Goal: Communication & Community: Answer question/provide support

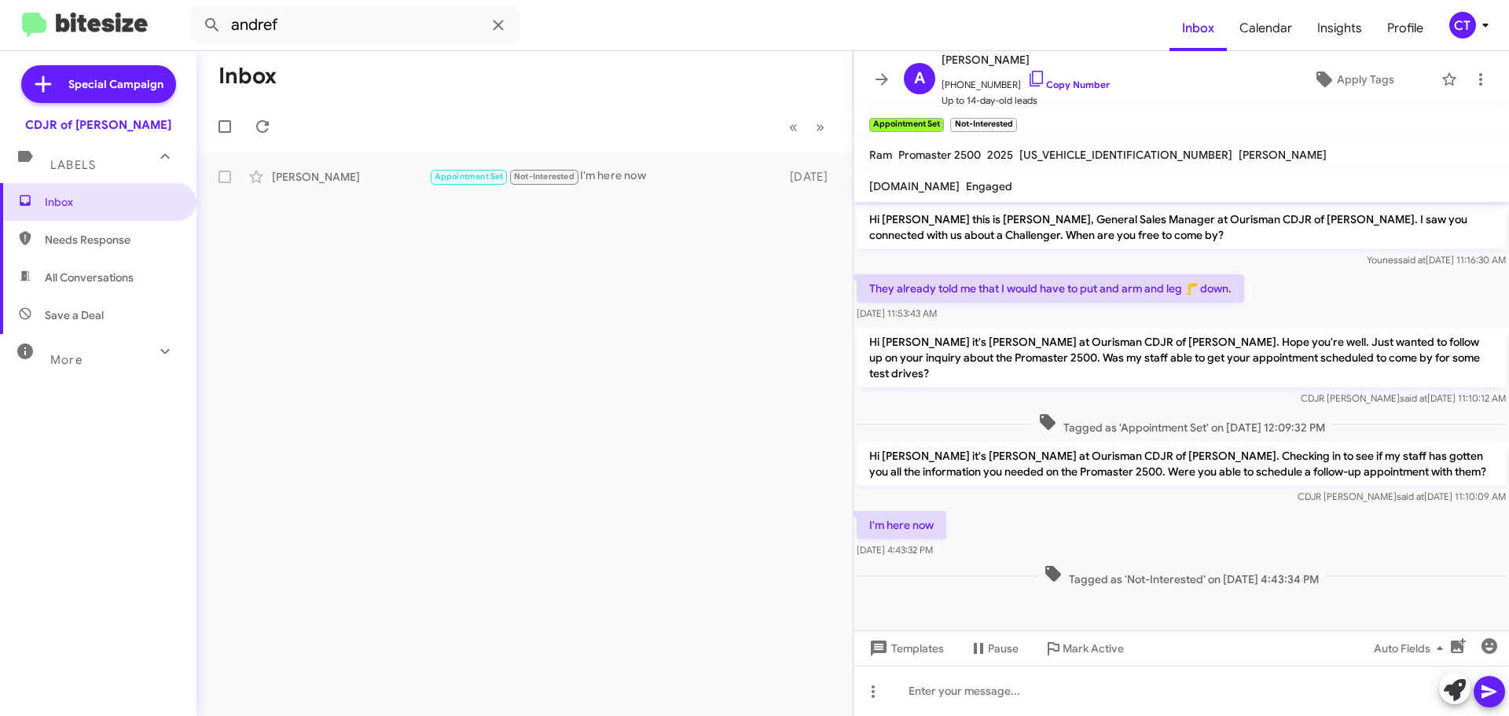
click at [1468, 26] on div "CT" at bounding box center [1462, 25] width 27 height 27
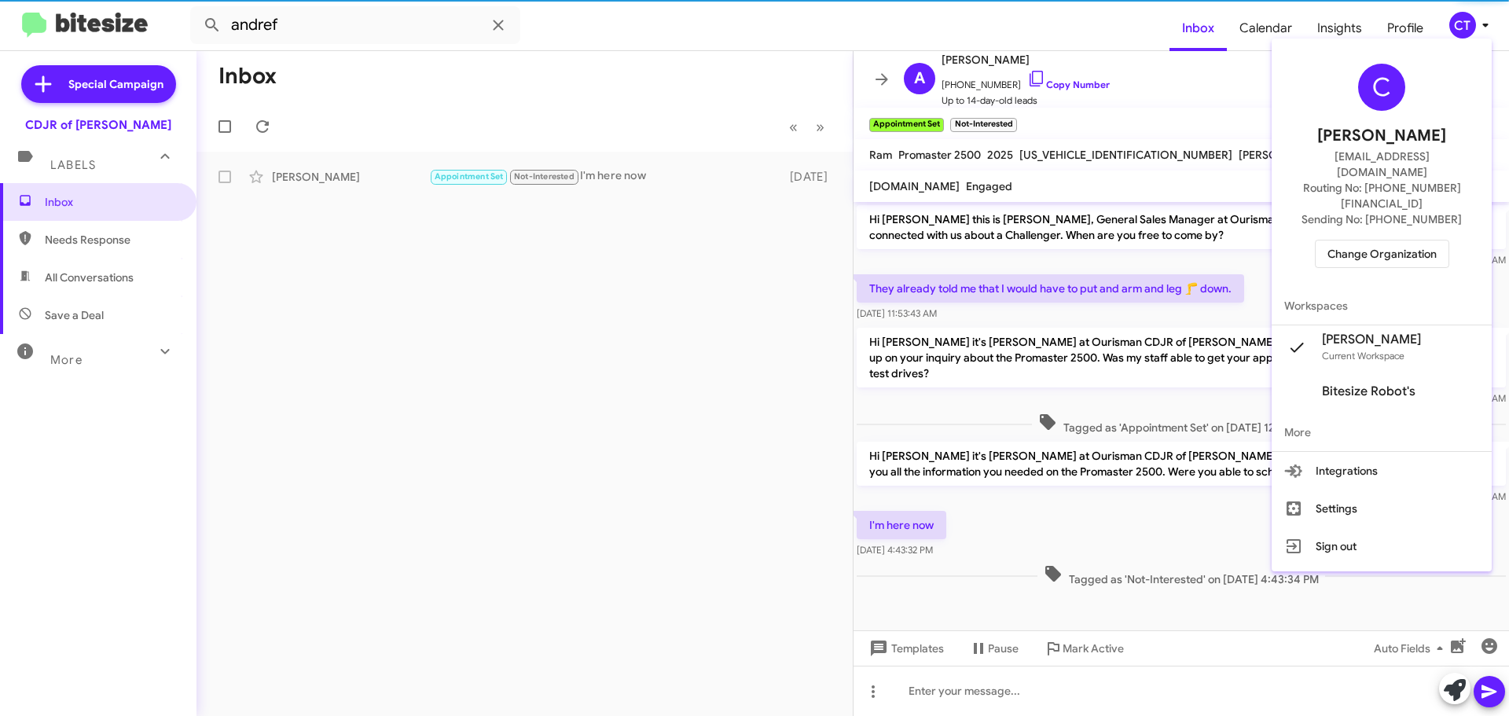
click at [1374, 240] on span "Change Organization" at bounding box center [1381, 253] width 109 height 27
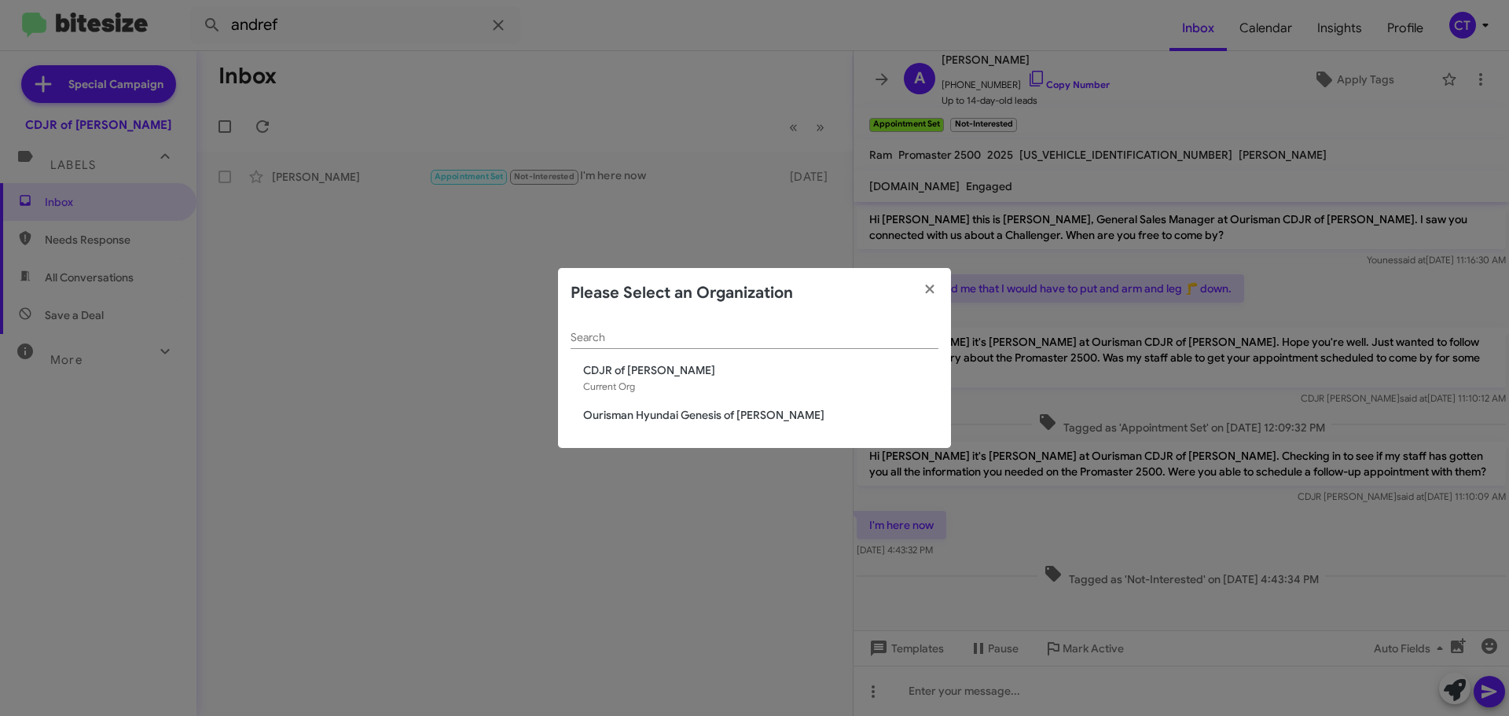
drag, startPoint x: 655, startPoint y: 420, endPoint x: 637, endPoint y: 420, distance: 18.1
click at [654, 419] on span "Ourisman Hyundai Genesis of Bowie" at bounding box center [760, 415] width 355 height 16
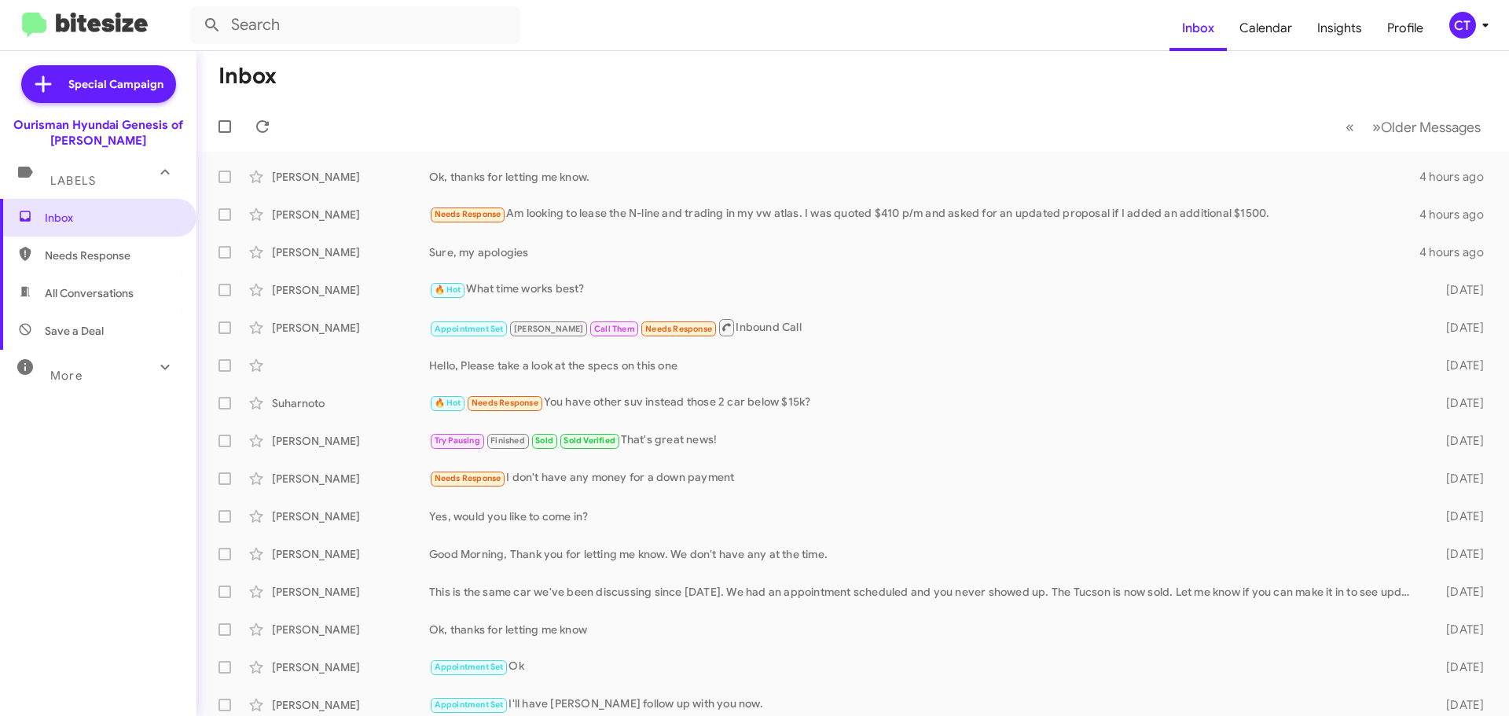
drag, startPoint x: 1473, startPoint y: 23, endPoint x: 1463, endPoint y: 24, distance: 9.5
click at [1470, 22] on div "CT" at bounding box center [1462, 25] width 27 height 27
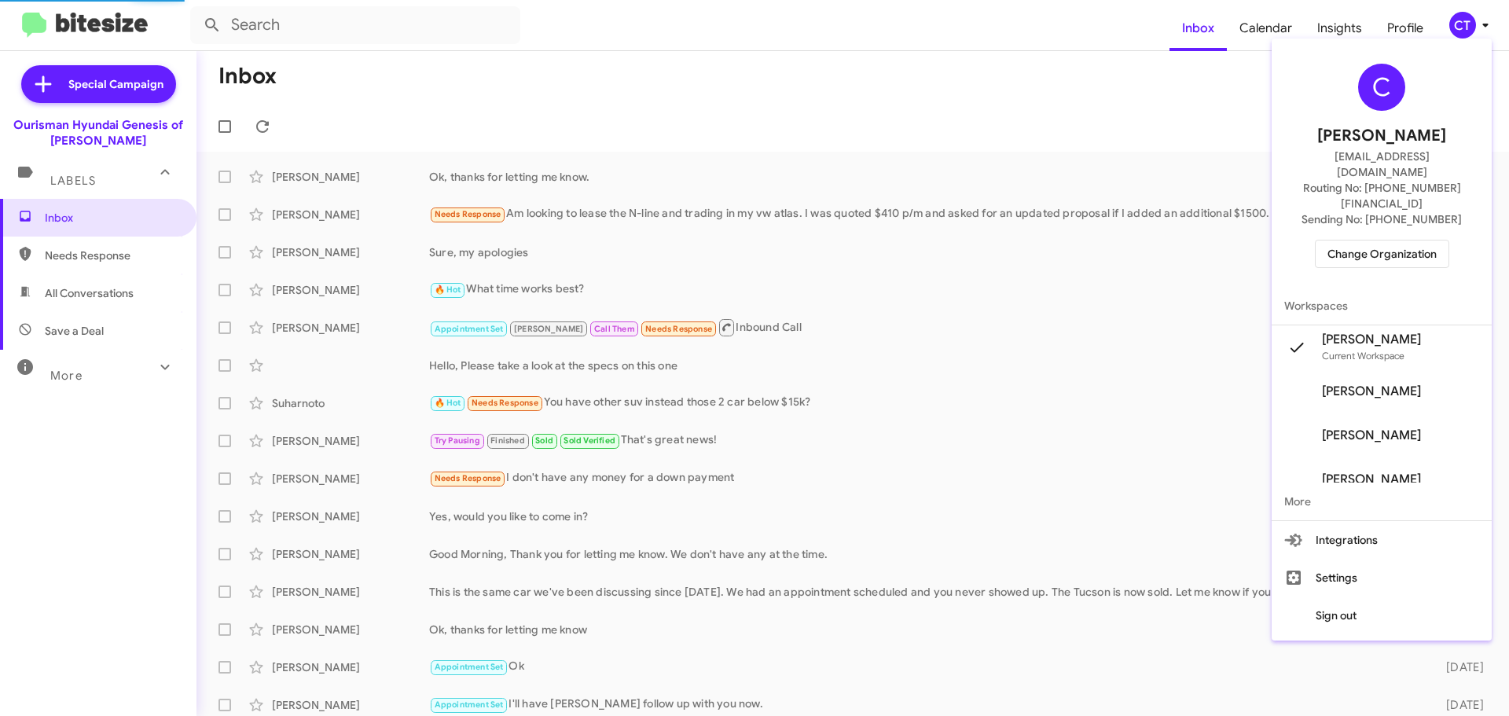
click at [1396, 240] on span "Change Organization" at bounding box center [1381, 253] width 109 height 27
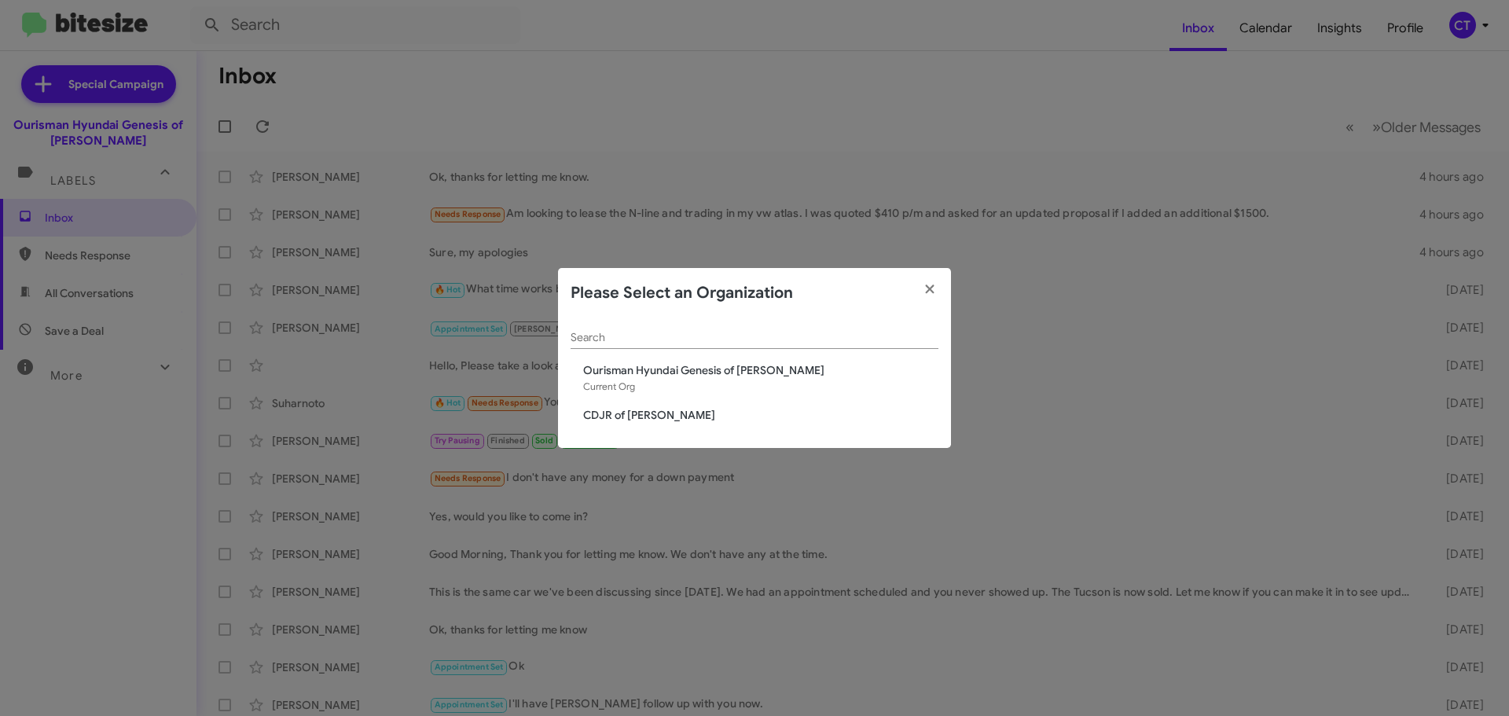
click at [644, 410] on span "CDJR of [PERSON_NAME]" at bounding box center [760, 415] width 355 height 16
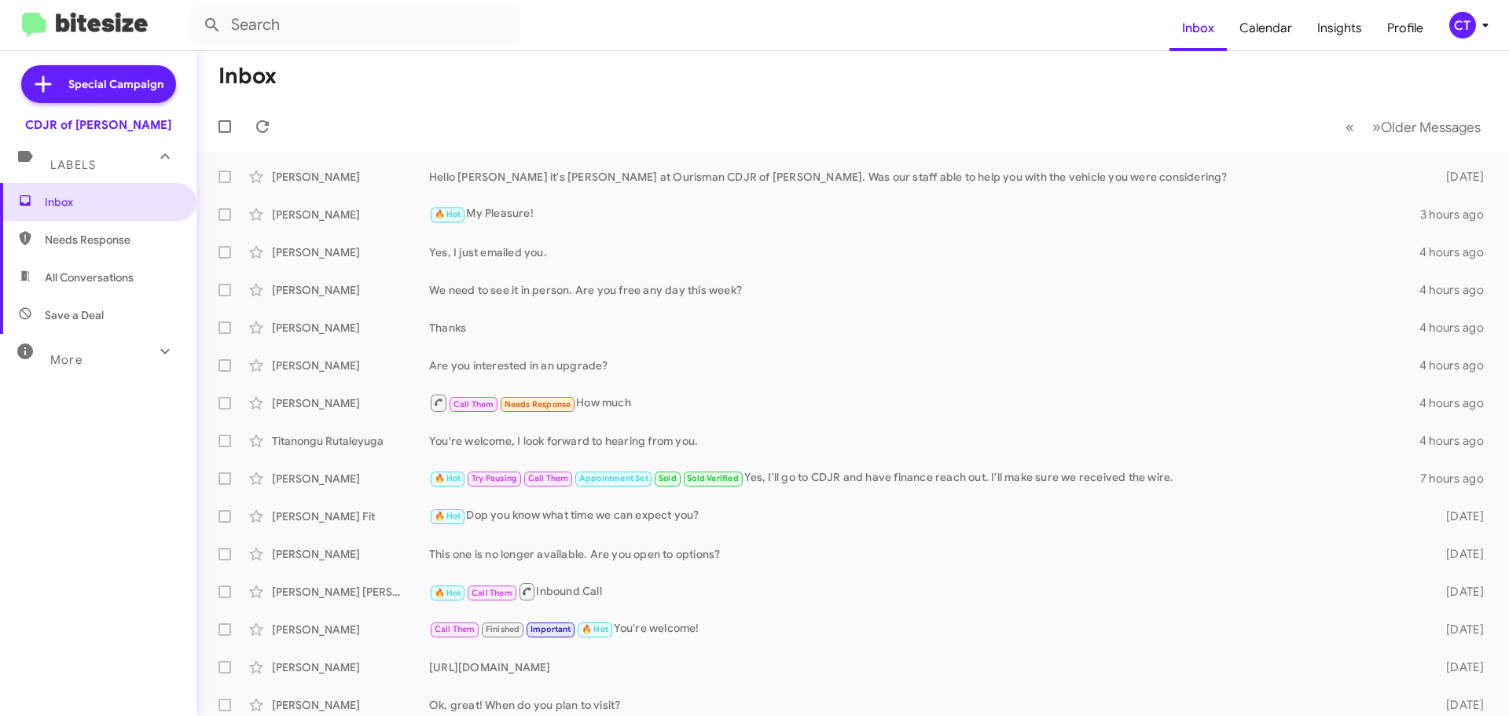
drag, startPoint x: 875, startPoint y: 486, endPoint x: 852, endPoint y: 497, distance: 25.7
click at [875, 486] on div "🔥 Hot Try Pausing Call Them Appointment Set Sold Sold Verified Yes, I'll go to …" at bounding box center [924, 478] width 991 height 18
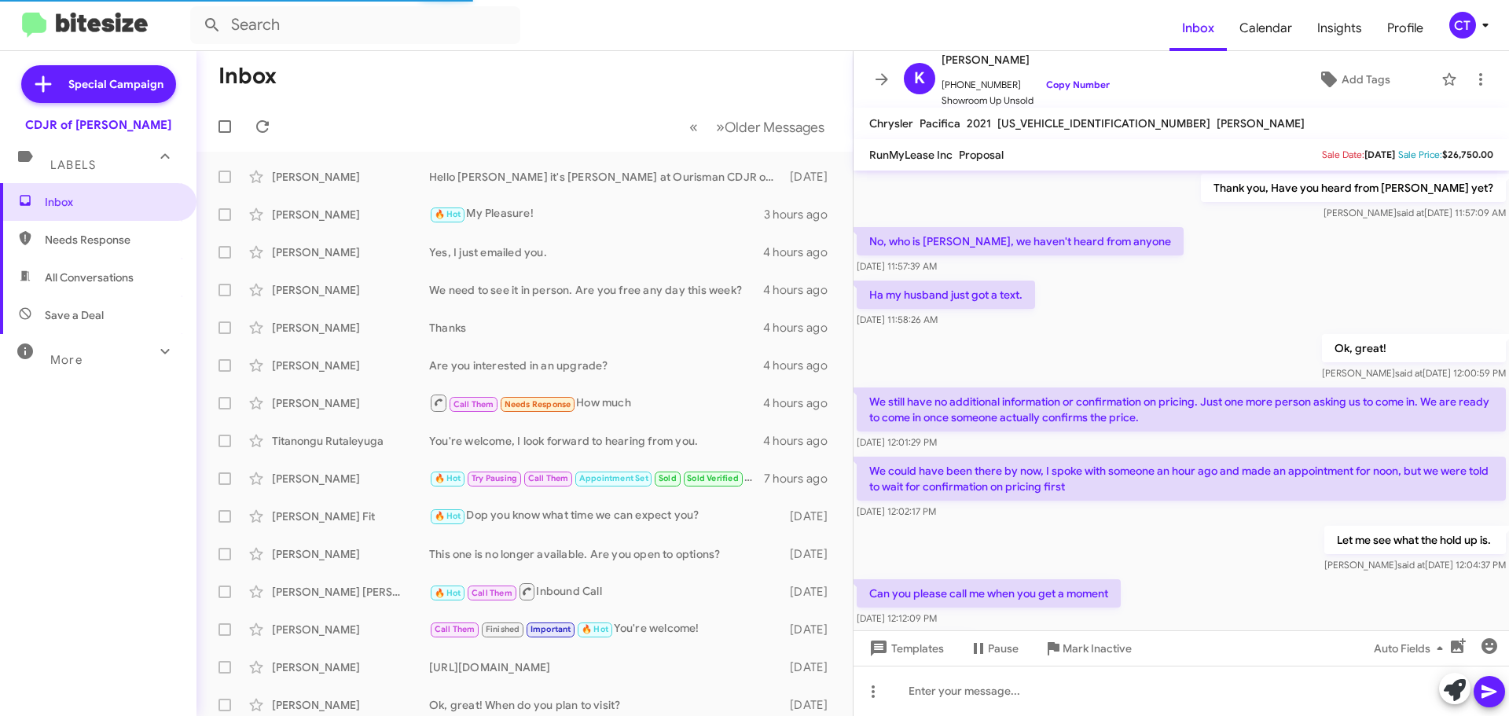
scroll to position [599, 0]
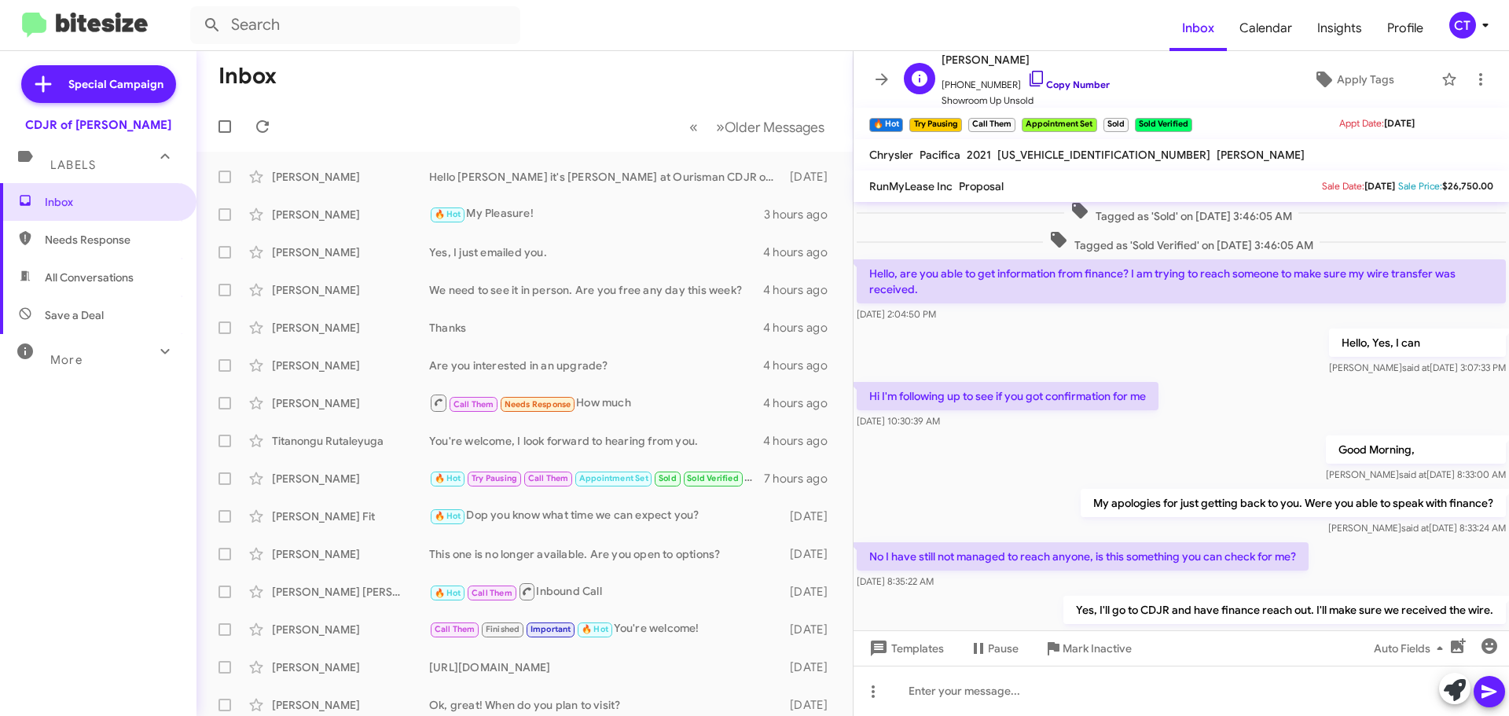
click at [1027, 79] on icon at bounding box center [1036, 78] width 19 height 19
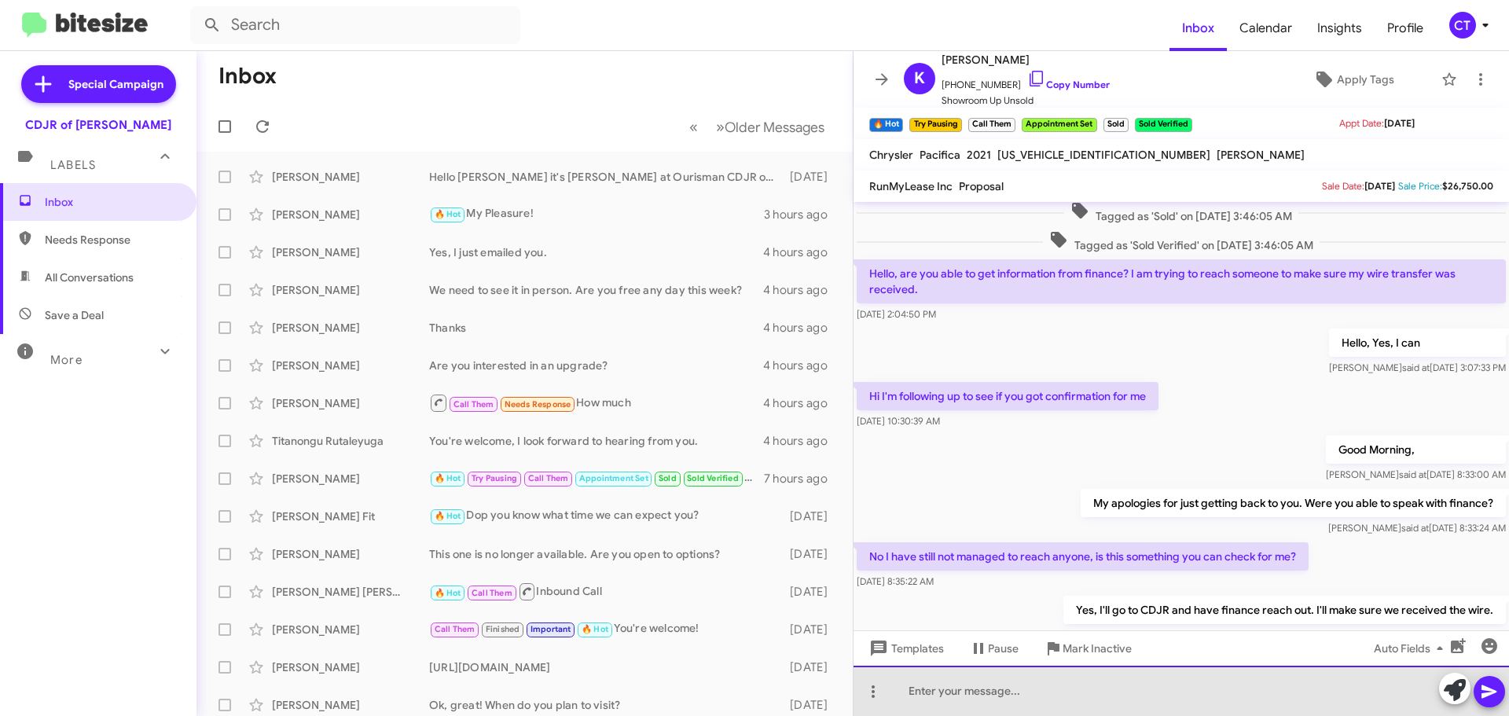
click at [958, 692] on div at bounding box center [1180, 691] width 655 height 50
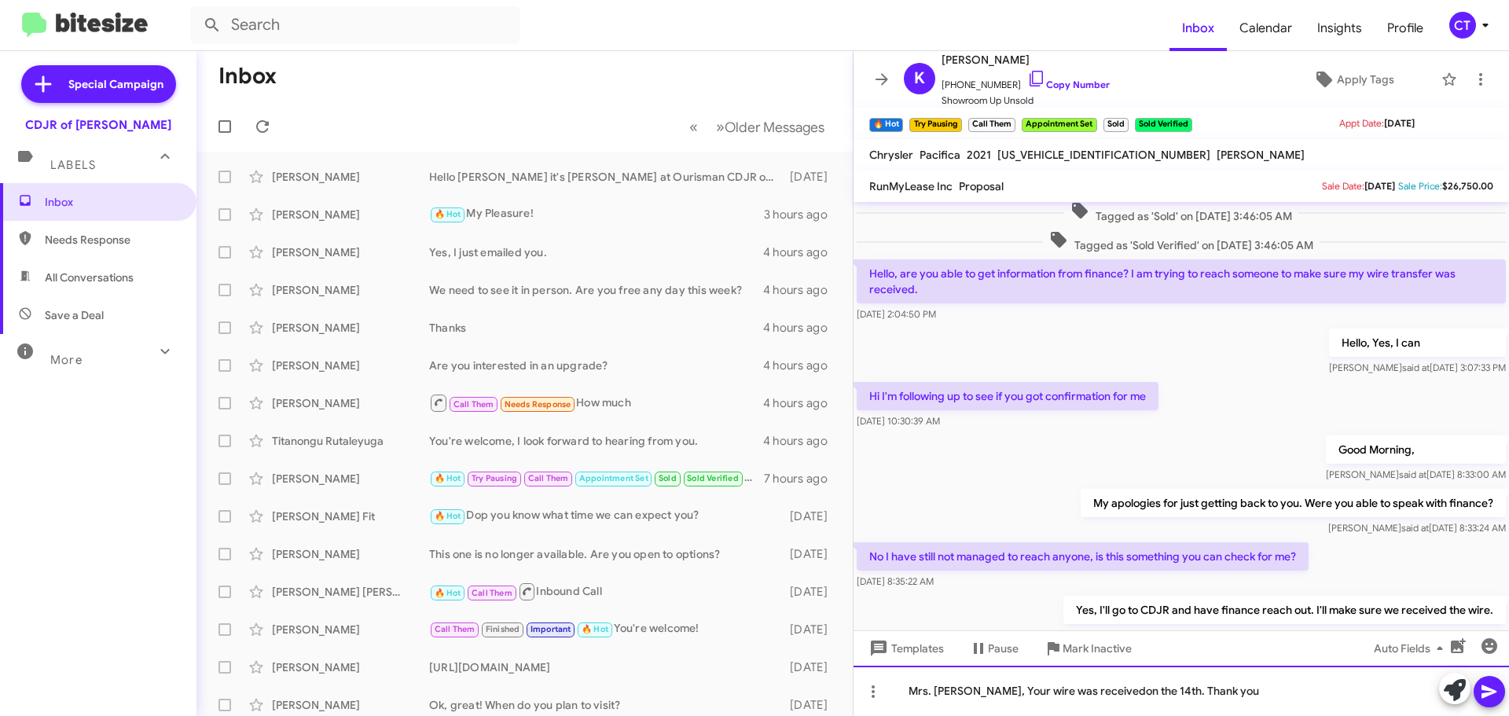
click at [1105, 697] on div "Mrs. Katherine, Your wire was receivedon the 14th. Thank you" at bounding box center [1180, 691] width 655 height 50
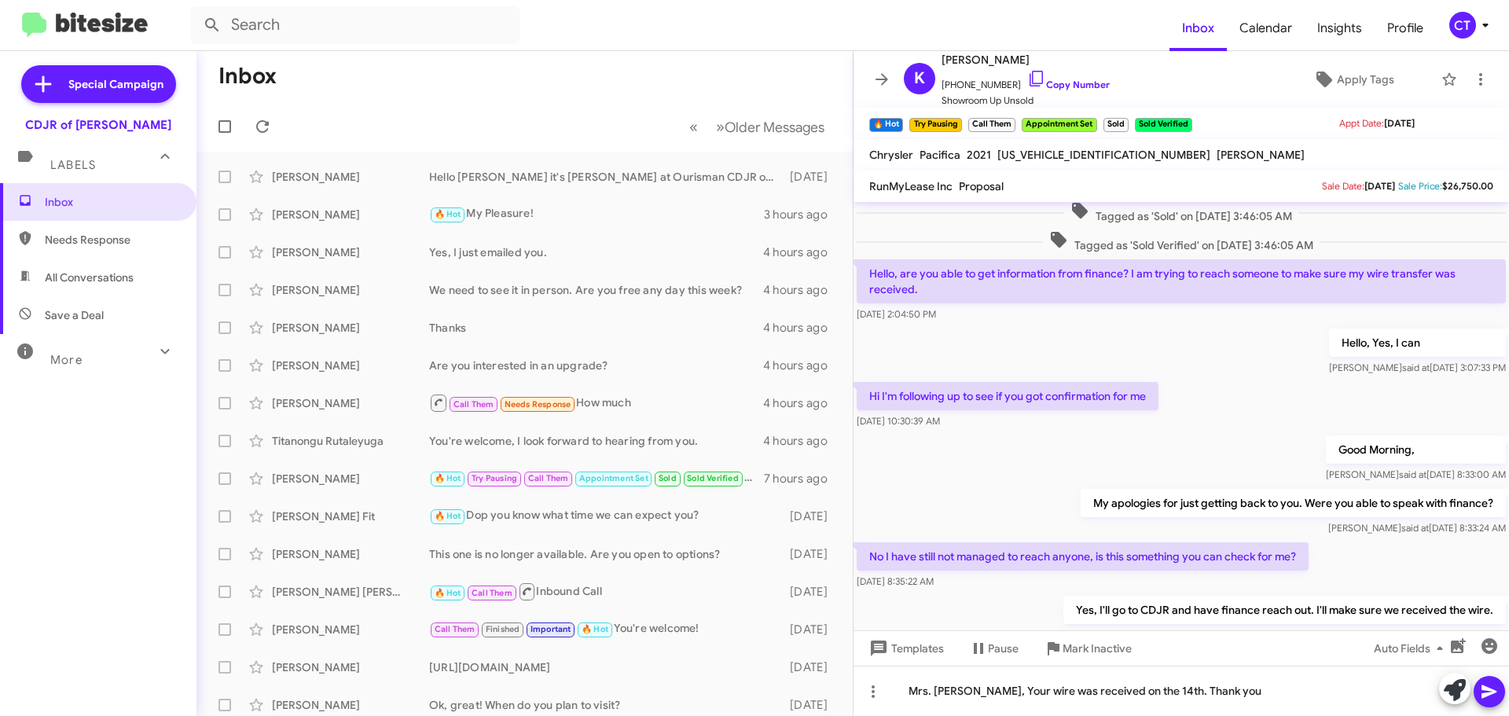
click at [1482, 702] on span at bounding box center [1489, 691] width 19 height 31
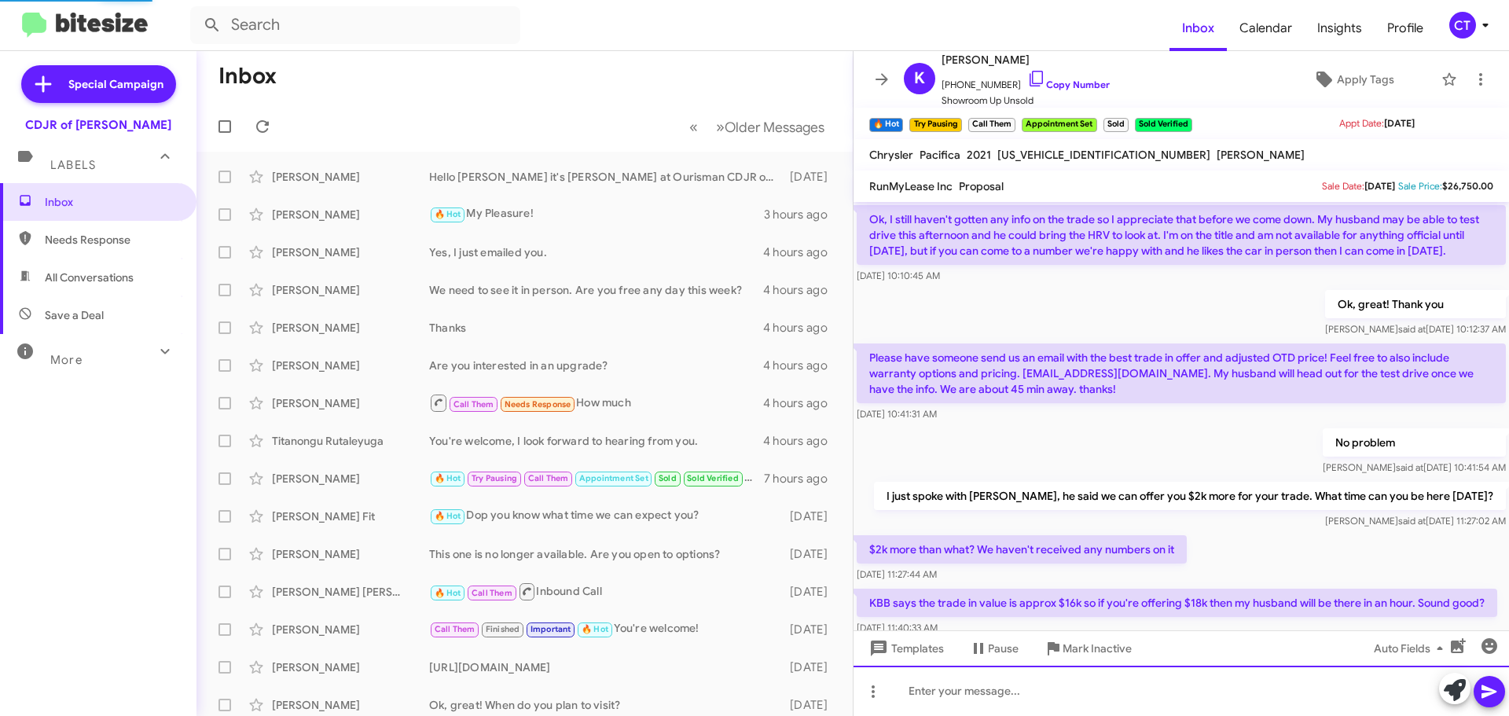
scroll to position [79, 0]
